Goal: Contribute content: Contribute content

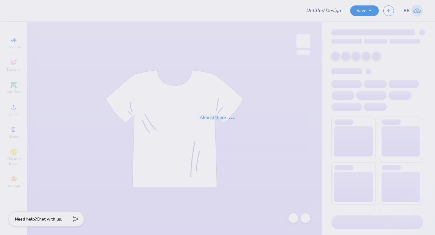
type input "ISA Design"
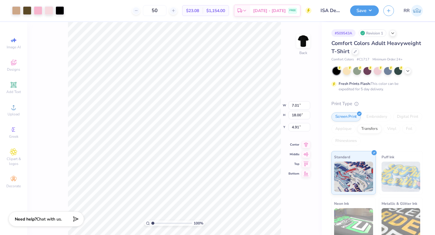
type input "4.98"
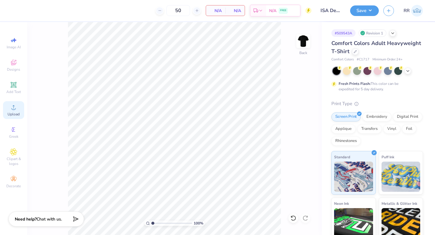
click at [16, 108] on icon at bounding box center [13, 107] width 7 height 7
click at [17, 106] on icon at bounding box center [13, 107] width 7 height 7
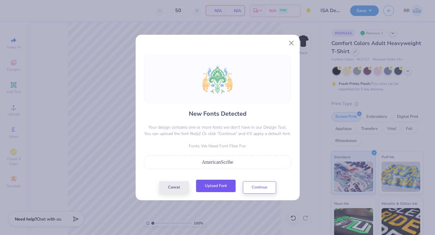
click at [222, 183] on button "Upload Font" at bounding box center [216, 186] width 40 height 12
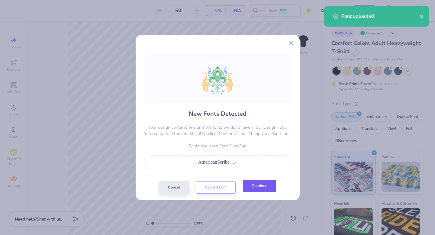
click at [259, 189] on button "Continue" at bounding box center [259, 186] width 33 height 12
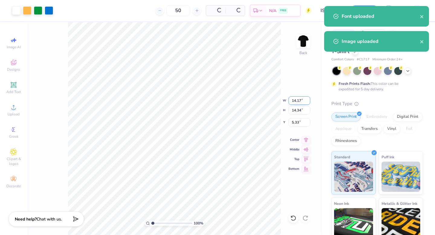
click at [298, 99] on input "14.17" at bounding box center [300, 100] width 22 height 8
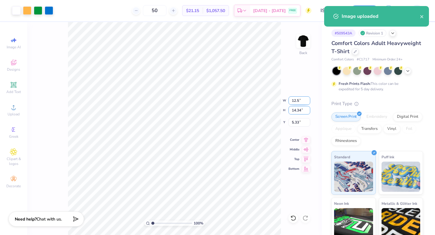
type input "12.50"
type input "12.65"
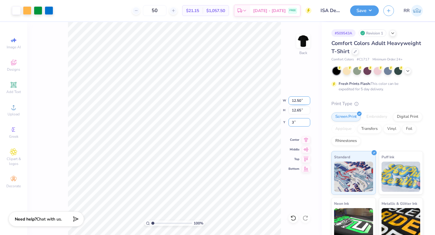
type input "3.00"
click at [372, 9] on button "Save" at bounding box center [364, 10] width 29 height 11
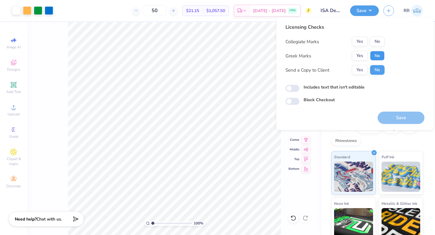
click at [377, 55] on button "No" at bounding box center [377, 56] width 15 height 10
click at [381, 41] on button "No" at bounding box center [377, 42] width 15 height 10
click at [404, 117] on button "Save" at bounding box center [401, 118] width 47 height 12
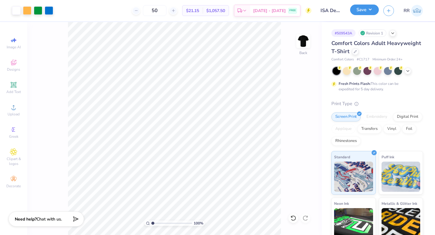
click at [370, 13] on button "Save" at bounding box center [364, 10] width 29 height 11
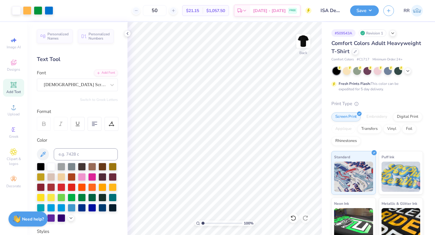
drag, startPoint x: 369, startPoint y: 11, endPoint x: 373, endPoint y: 17, distance: 7.6
click at [369, 11] on button "Save" at bounding box center [364, 10] width 29 height 11
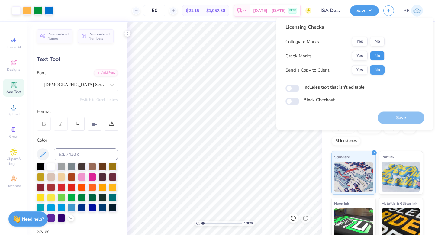
click at [378, 55] on button "No" at bounding box center [377, 56] width 15 height 10
click at [380, 42] on button "No" at bounding box center [377, 42] width 15 height 10
click at [398, 118] on button "Save" at bounding box center [401, 118] width 47 height 12
